Goal: Task Accomplishment & Management: Use online tool/utility

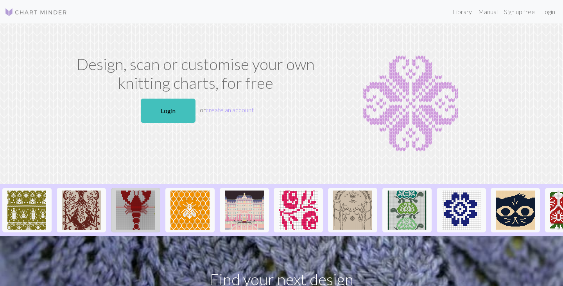
click at [145, 210] on img at bounding box center [135, 209] width 39 height 39
click at [548, 10] on link "Login" at bounding box center [548, 12] width 20 height 16
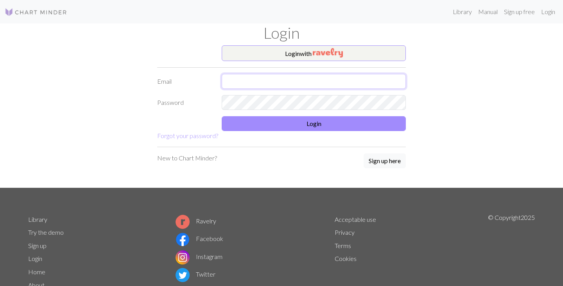
type input "[PERSON_NAME][EMAIL_ADDRESS][DOMAIN_NAME]"
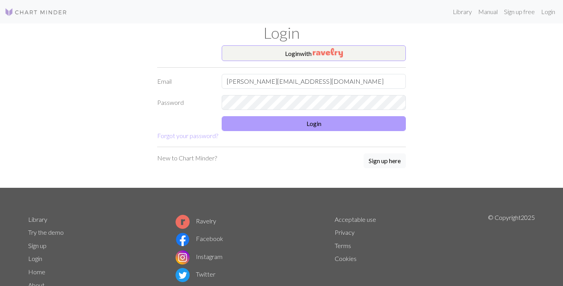
click at [298, 124] on button "Login" at bounding box center [314, 123] width 184 height 15
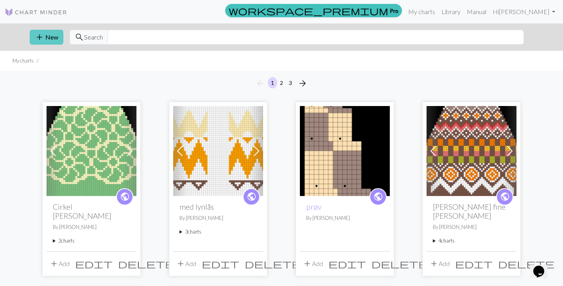
click at [53, 32] on button "add New" at bounding box center [47, 37] width 34 height 15
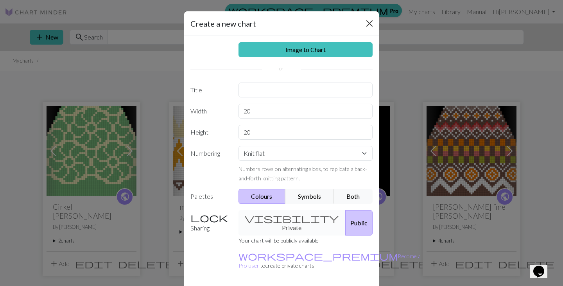
click at [367, 21] on button "Close" at bounding box center [369, 23] width 13 height 13
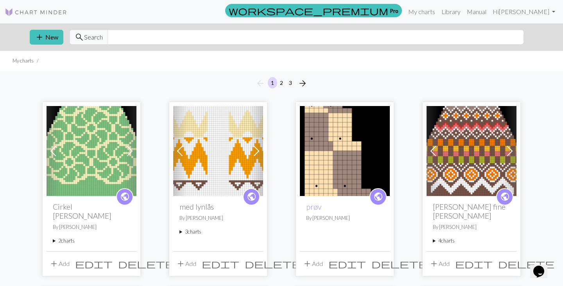
click at [457, 208] on h2 "[PERSON_NAME] fine [PERSON_NAME]" at bounding box center [471, 211] width 77 height 18
click at [438, 237] on summary "4 charts" at bounding box center [471, 240] width 77 height 7
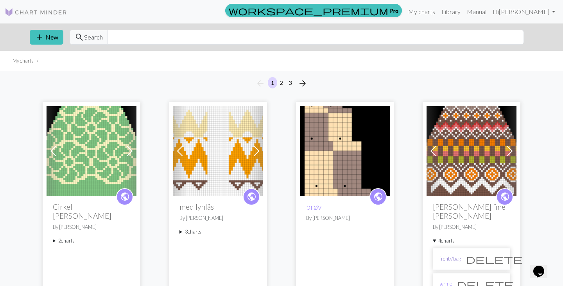
click at [449, 255] on link "front//bag" at bounding box center [451, 258] width 22 height 7
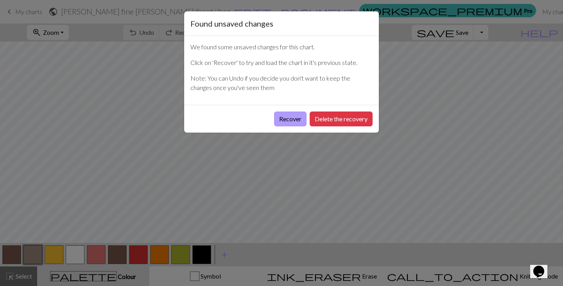
click at [289, 119] on button "Recover" at bounding box center [290, 118] width 32 height 15
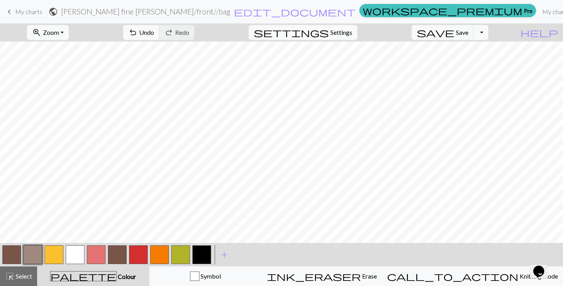
click at [15, 10] on span "My charts" at bounding box center [28, 11] width 27 height 7
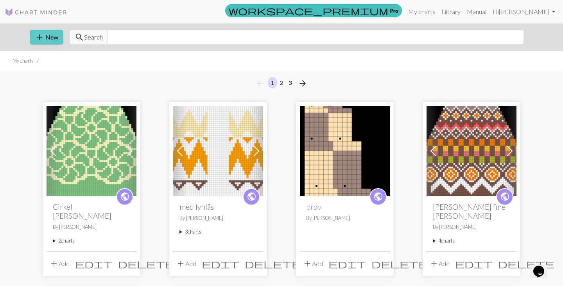
click at [47, 32] on button "add New" at bounding box center [47, 37] width 34 height 15
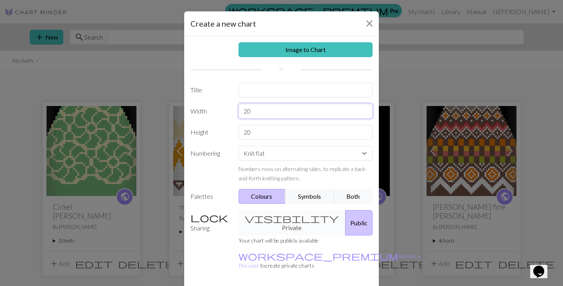
click at [272, 111] on input "20" at bounding box center [306, 111] width 135 height 15
type input "8"
type input "65"
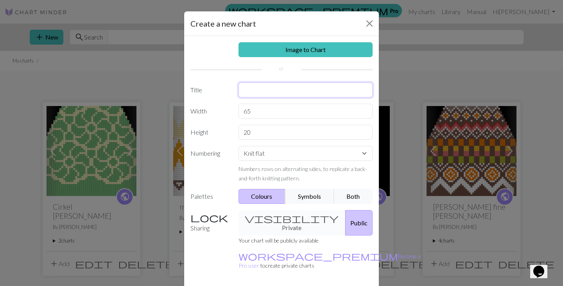
click at [286, 92] on input "text" at bounding box center [306, 90] width 135 height 15
type input "moller"
click at [299, 129] on input "20" at bounding box center [306, 132] width 135 height 15
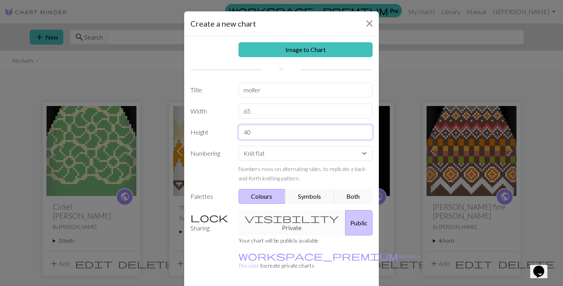
type input "40"
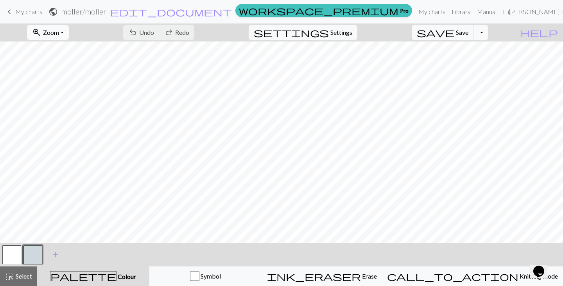
click at [59, 36] on span "Zoom" at bounding box center [51, 32] width 16 height 7
click at [78, 54] on button "Fit all" at bounding box center [58, 49] width 62 height 13
click at [32, 255] on button "button" at bounding box center [32, 254] width 19 height 19
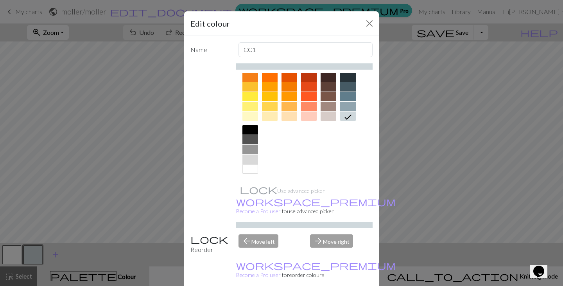
scroll to position [112, 0]
click at [248, 126] on div at bounding box center [251, 129] width 16 height 9
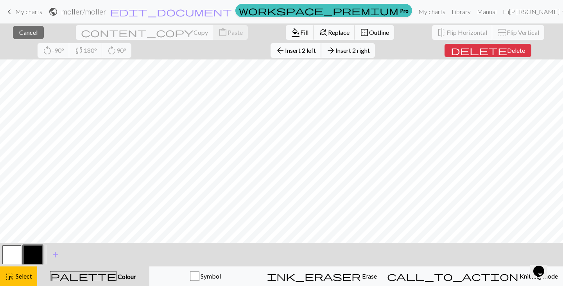
click at [285, 51] on span "Insert 2 left" at bounding box center [300, 50] width 31 height 7
click at [336, 50] on span "Insert 5 right" at bounding box center [353, 50] width 34 height 7
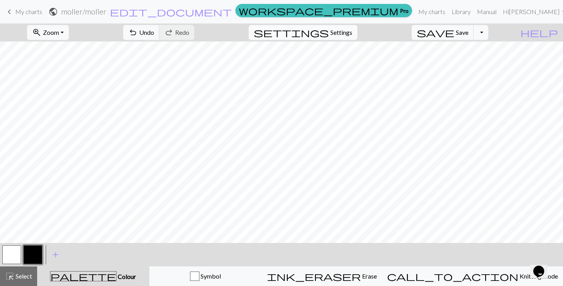
click at [342, 30] on span "Settings" at bounding box center [342, 32] width 22 height 9
select select "aran"
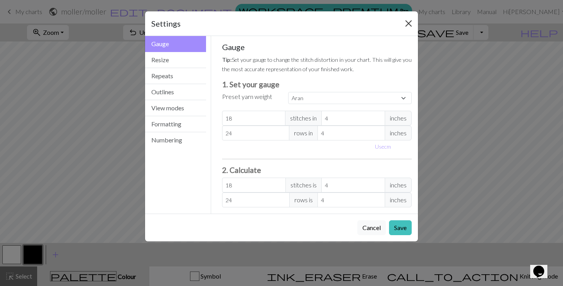
click at [406, 18] on button "Close" at bounding box center [408, 23] width 13 height 13
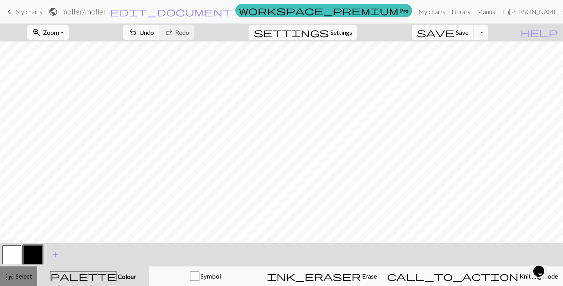
click at [19, 272] on div "highlight_alt Select Select" at bounding box center [18, 275] width 27 height 9
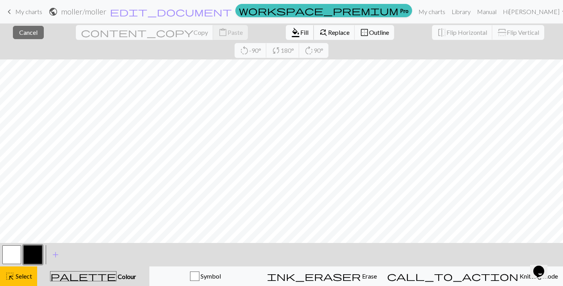
click at [286, 34] on button "format_color_fill Fill" at bounding box center [300, 32] width 28 height 15
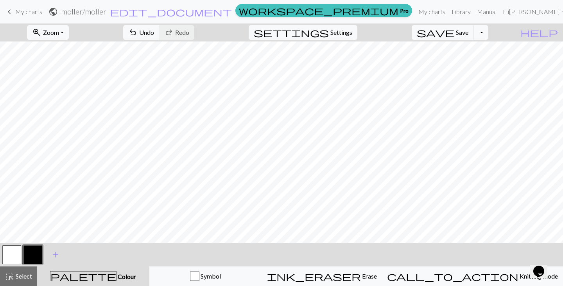
click at [11, 254] on button "button" at bounding box center [11, 254] width 19 height 19
click at [38, 253] on button "button" at bounding box center [32, 254] width 19 height 19
click at [9, 276] on span "highlight_alt" at bounding box center [9, 276] width 9 height 11
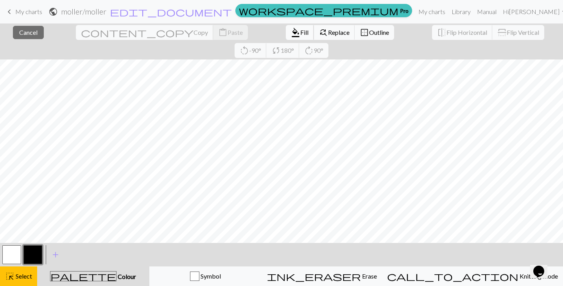
click at [291, 31] on span "format_color_fill" at bounding box center [295, 32] width 9 height 11
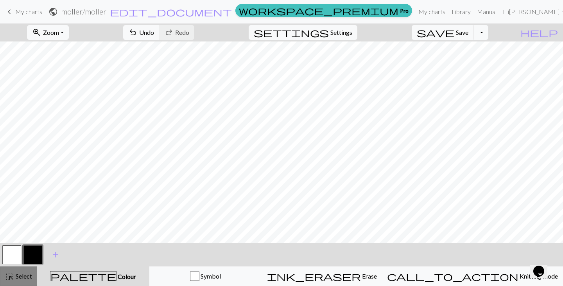
click at [20, 277] on span "Select" at bounding box center [23, 275] width 18 height 7
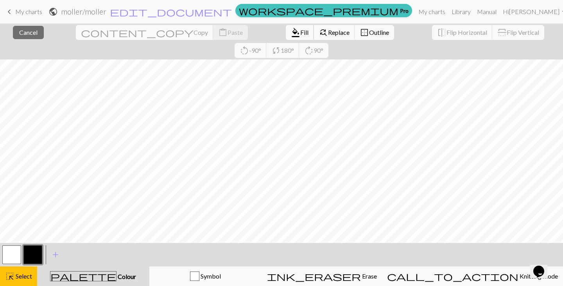
click at [300, 32] on span "Fill" at bounding box center [304, 32] width 8 height 7
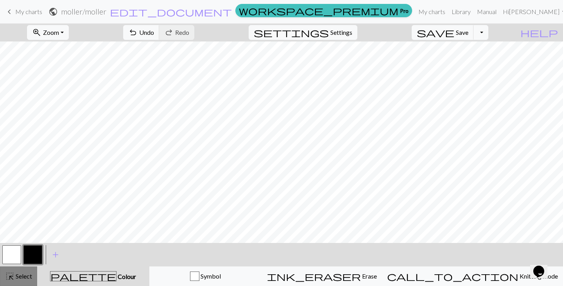
click at [26, 277] on span "Select" at bounding box center [23, 275] width 18 height 7
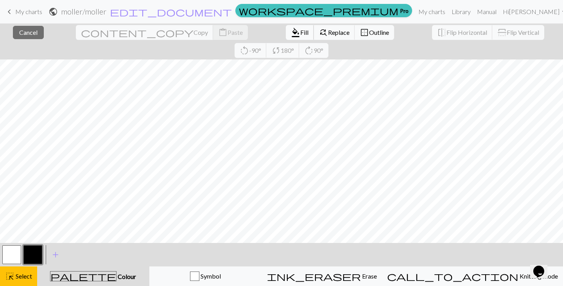
click at [291, 28] on span "format_color_fill" at bounding box center [295, 32] width 9 height 11
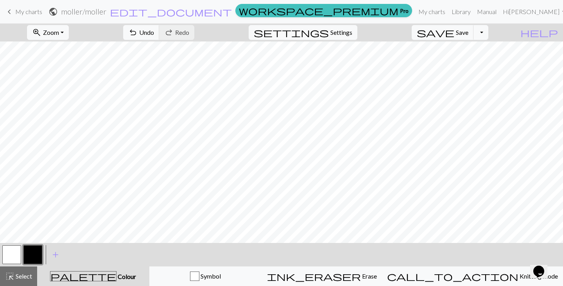
click at [117, 273] on span "Colour" at bounding box center [127, 276] width 20 height 7
click at [54, 256] on span "add" at bounding box center [55, 254] width 9 height 11
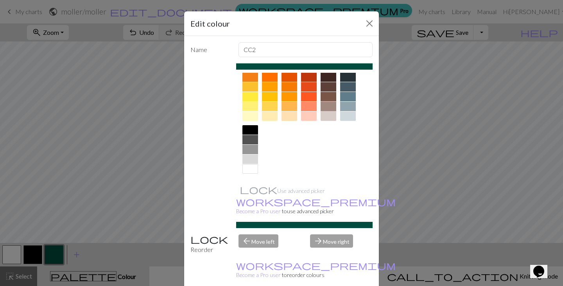
click at [329, 104] on div at bounding box center [329, 106] width 16 height 9
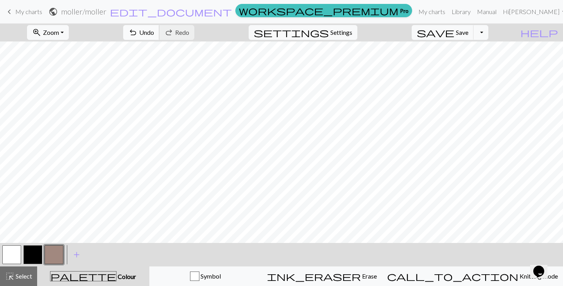
click at [138, 31] on span "undo" at bounding box center [132, 32] width 9 height 11
click at [138, 29] on span "undo" at bounding box center [132, 32] width 9 height 11
click at [9, 260] on button "button" at bounding box center [11, 254] width 19 height 19
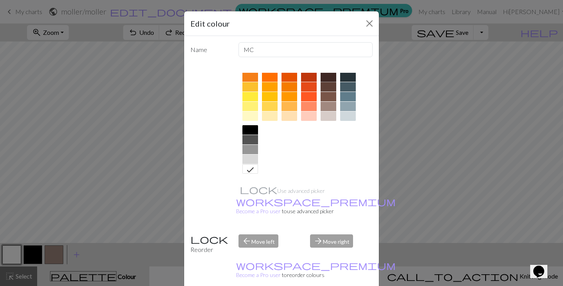
click at [328, 77] on div at bounding box center [329, 76] width 16 height 9
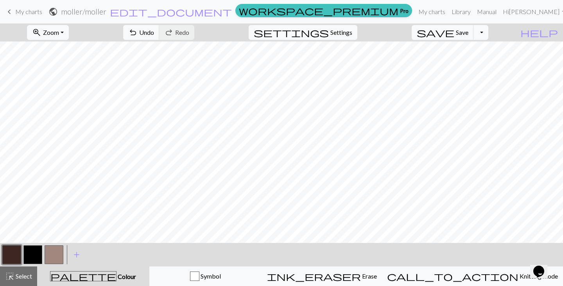
click at [12, 251] on button "button" at bounding box center [11, 254] width 19 height 19
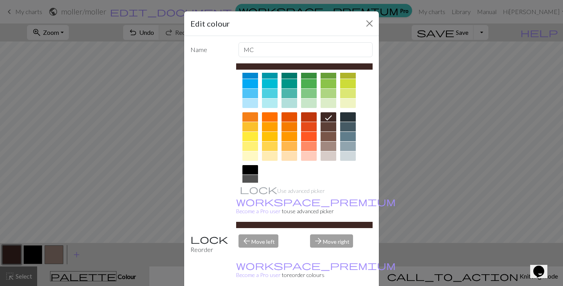
scroll to position [73, 0]
click at [334, 129] on div at bounding box center [329, 126] width 16 height 9
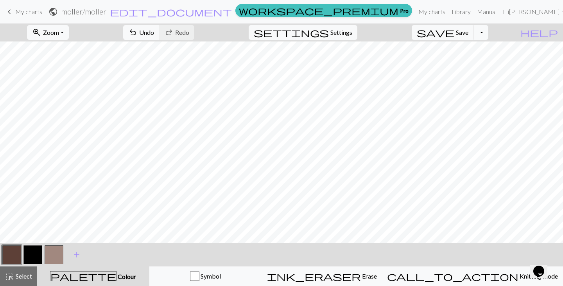
click at [17, 253] on button "button" at bounding box center [11, 254] width 19 height 19
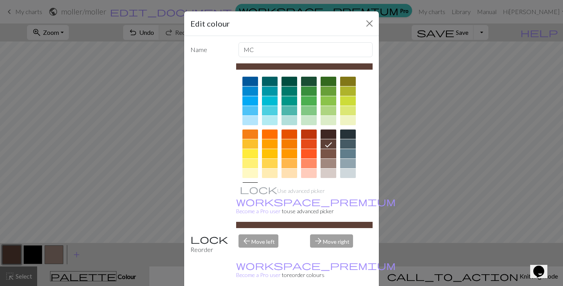
scroll to position [57, 0]
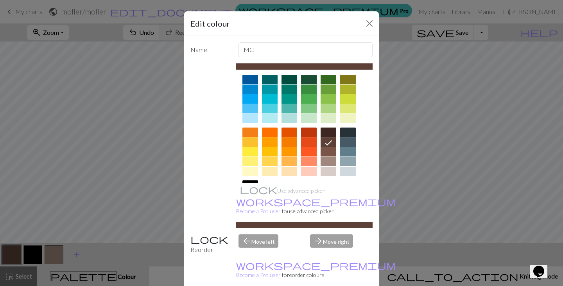
click at [332, 150] on div at bounding box center [329, 151] width 16 height 9
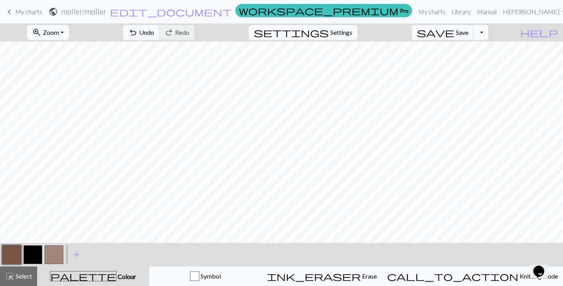
click at [60, 257] on button "button" at bounding box center [54, 254] width 19 height 19
click at [59, 253] on button "button" at bounding box center [54, 254] width 19 height 19
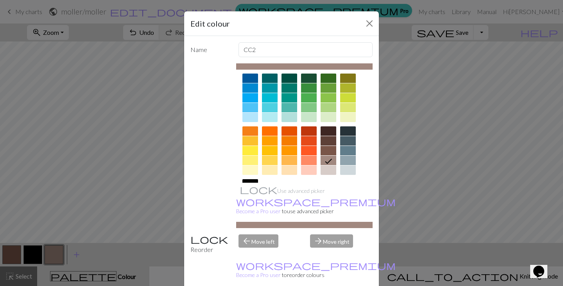
scroll to position [65, 0]
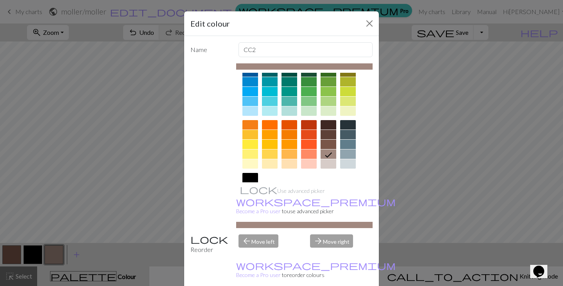
click at [329, 162] on div at bounding box center [329, 163] width 16 height 9
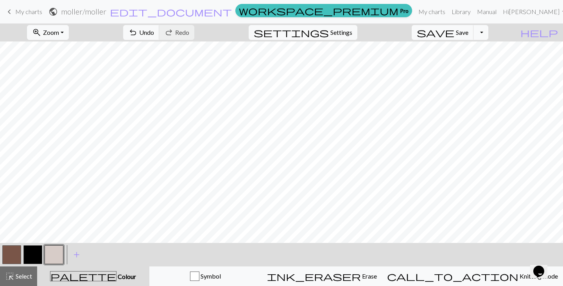
click at [12, 256] on button "button" at bounding box center [11, 254] width 19 height 19
click at [13, 253] on button "button" at bounding box center [11, 254] width 19 height 19
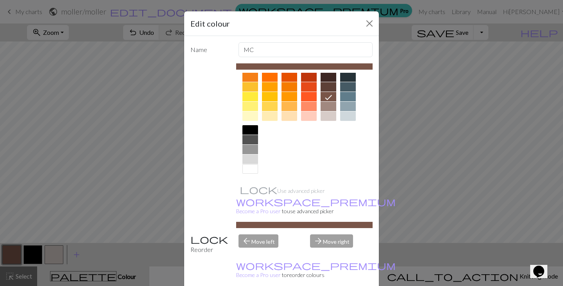
scroll to position [112, 0]
click at [327, 107] on div at bounding box center [329, 106] width 16 height 9
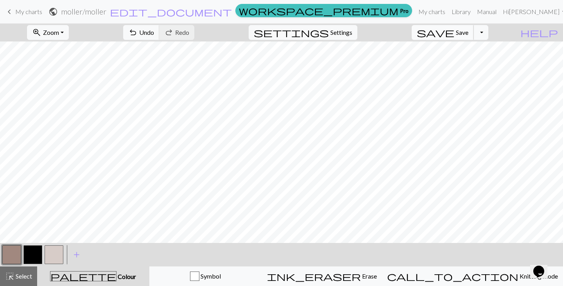
click at [454, 32] on span "save" at bounding box center [436, 32] width 38 height 11
